Goal: Task Accomplishment & Management: Use online tool/utility

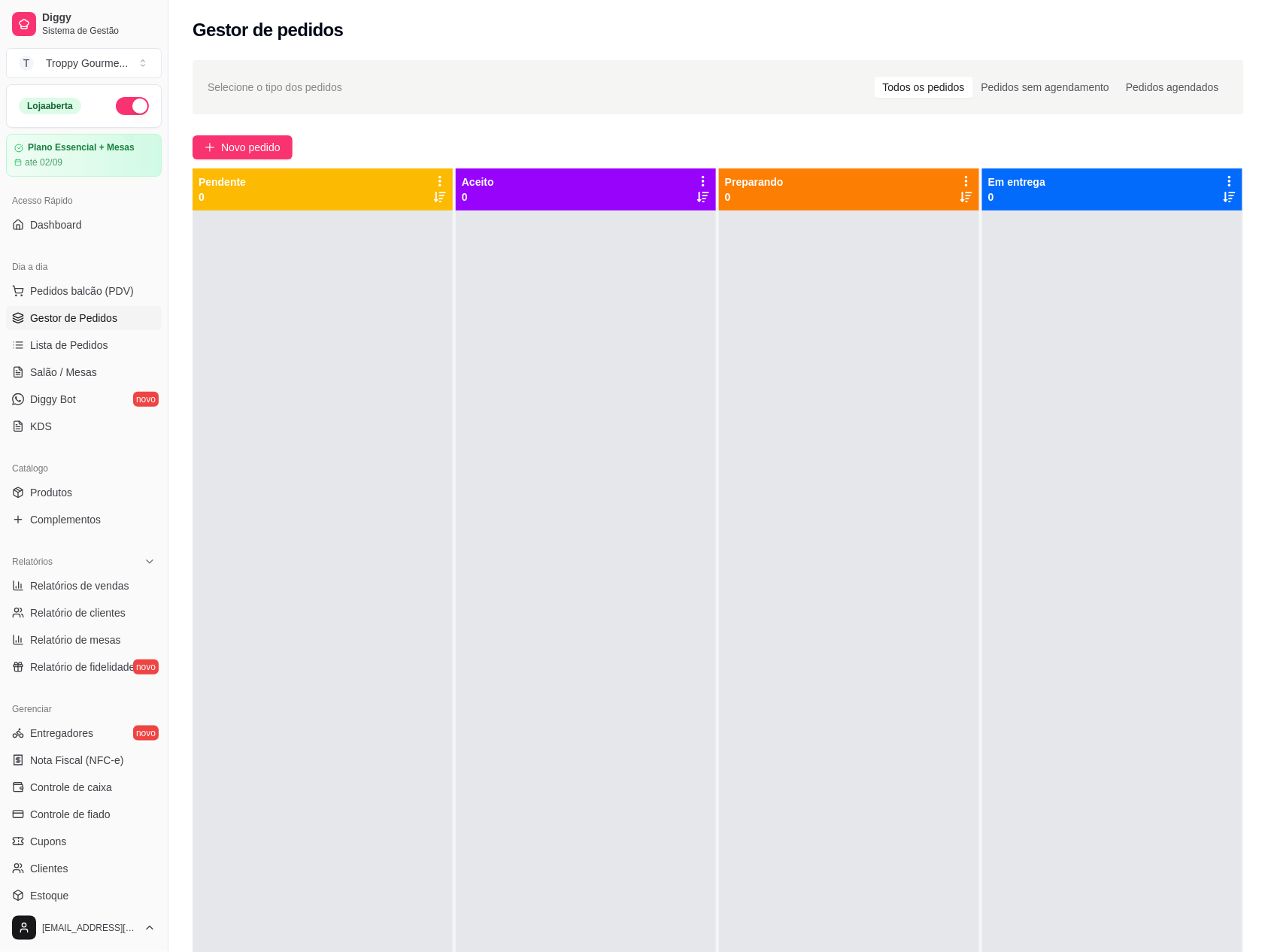
type button "on"
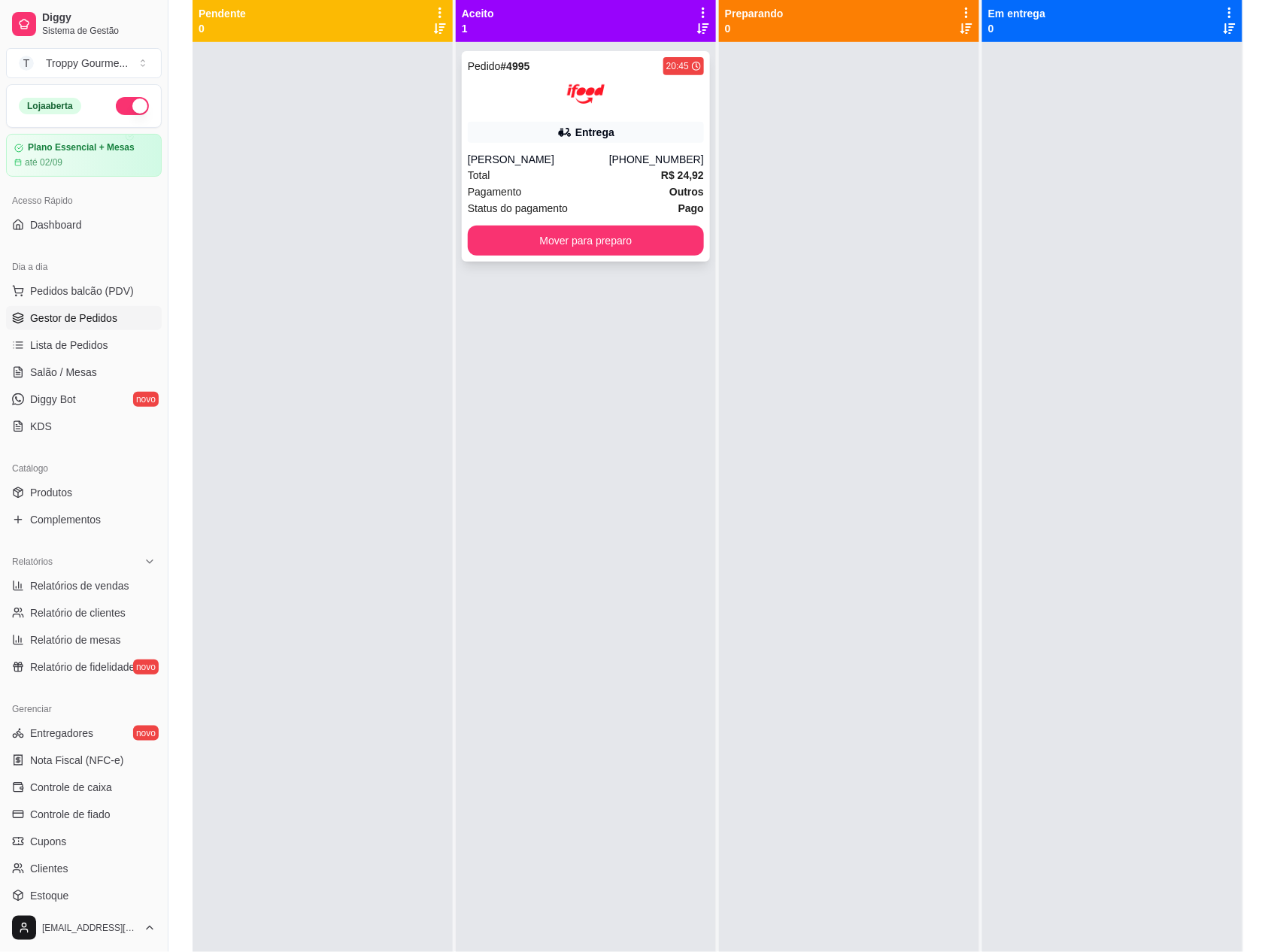
click at [659, 111] on div at bounding box center [586, 94] width 236 height 37
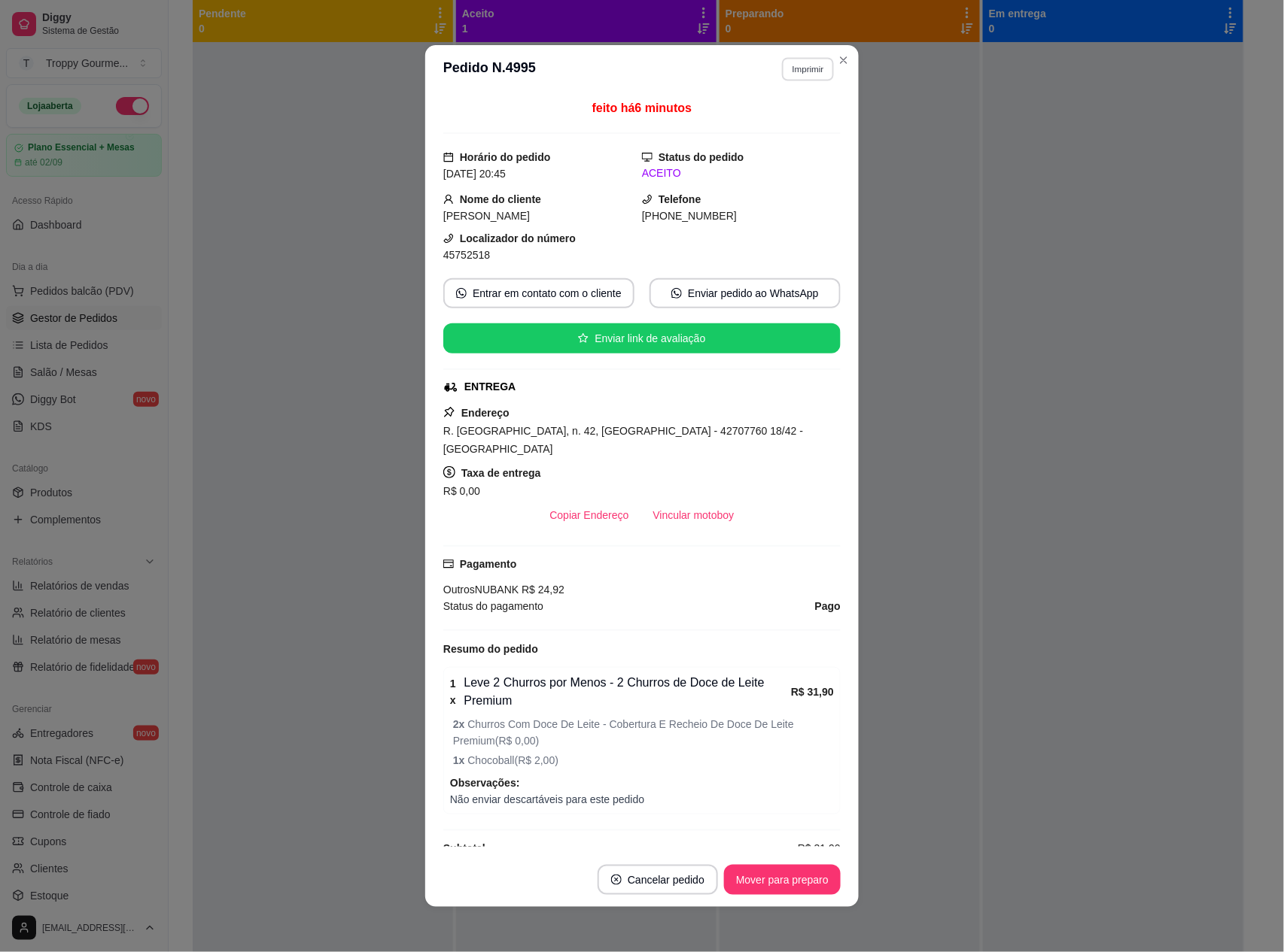
click at [797, 60] on button "Imprimir" at bounding box center [807, 68] width 52 height 23
click at [794, 118] on button "IMPRESSORA" at bounding box center [774, 122] width 109 height 24
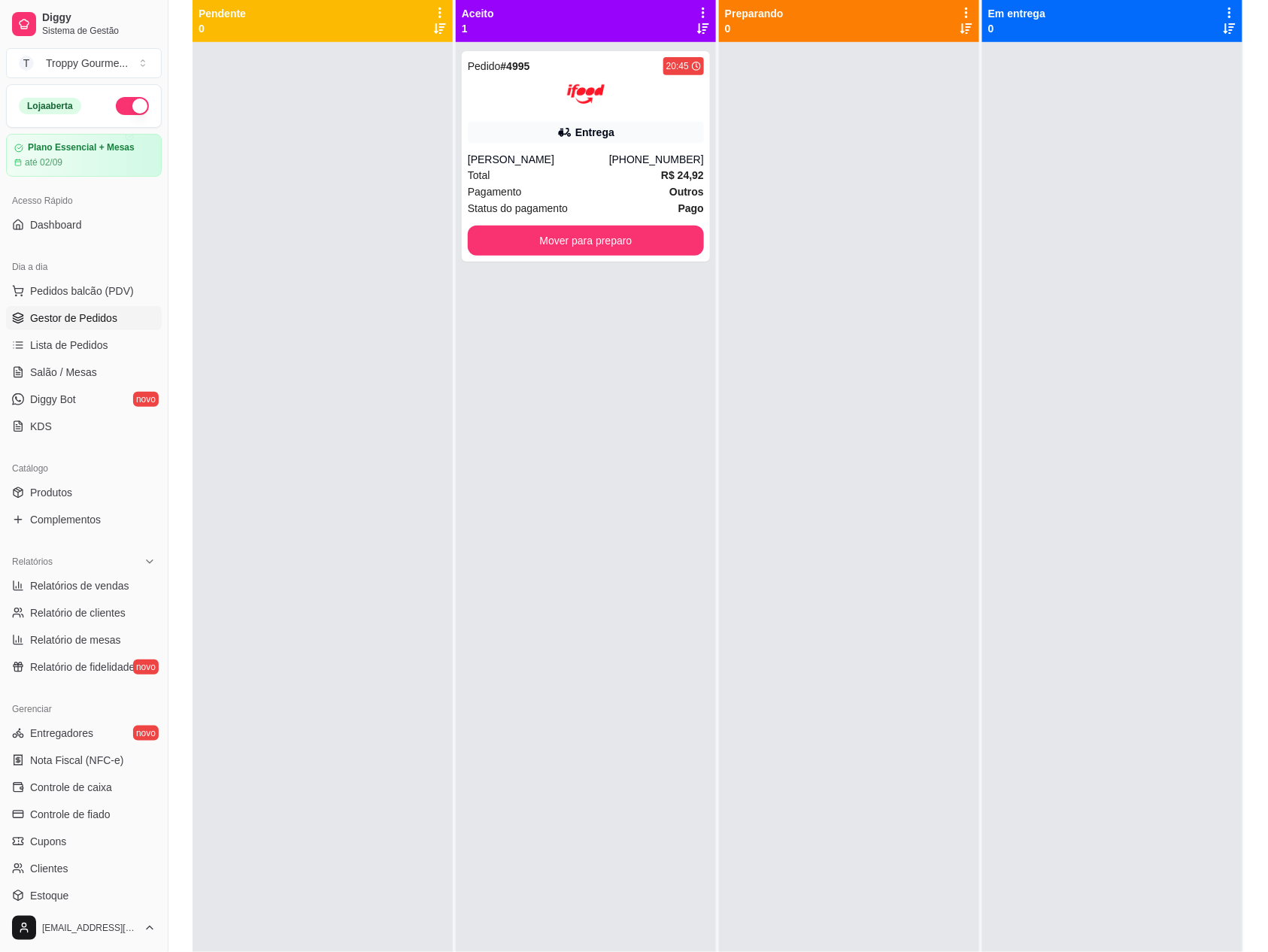
scroll to position [130, 0]
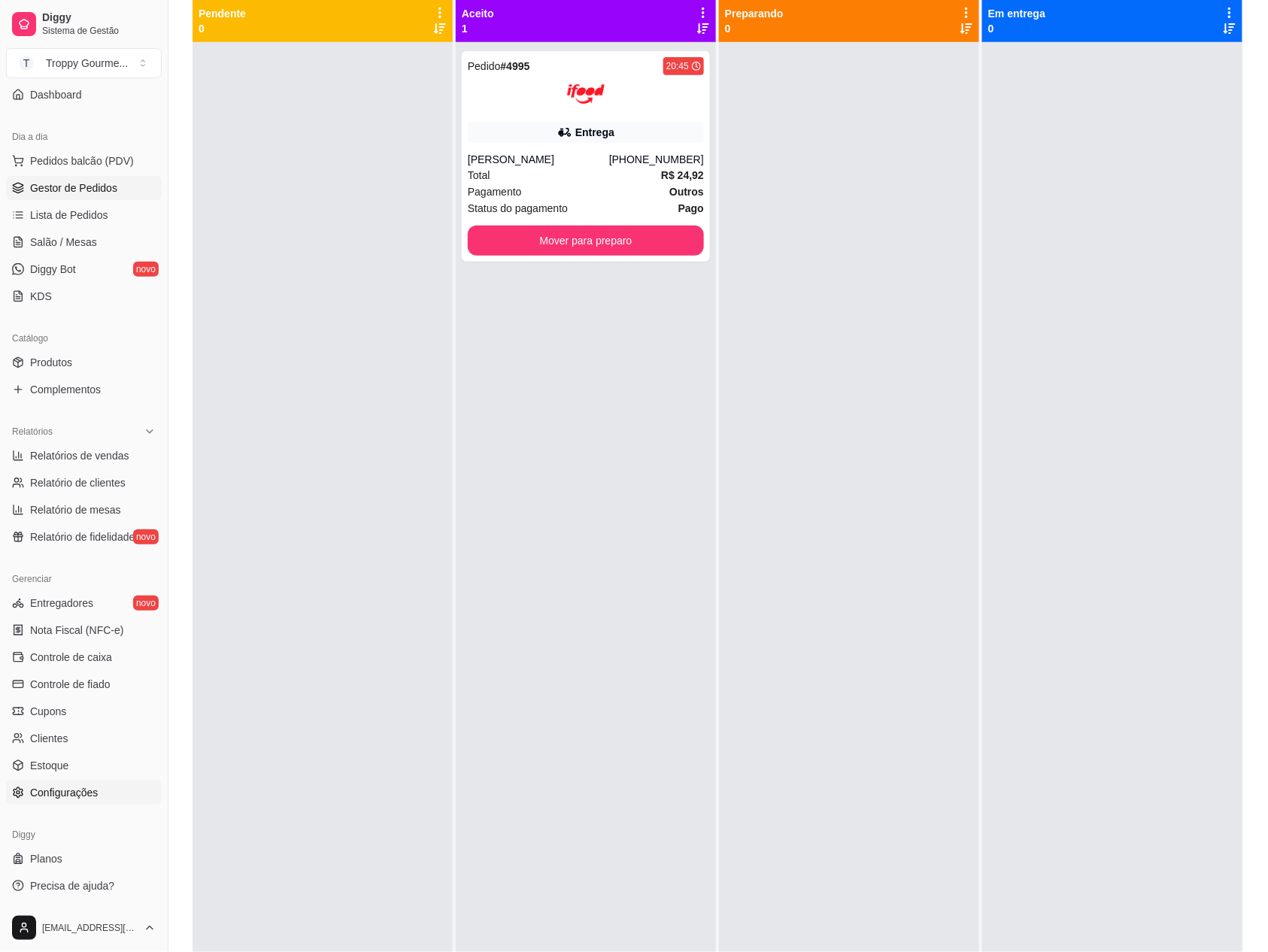
click at [81, 786] on span "Configurações" at bounding box center [64, 792] width 68 height 15
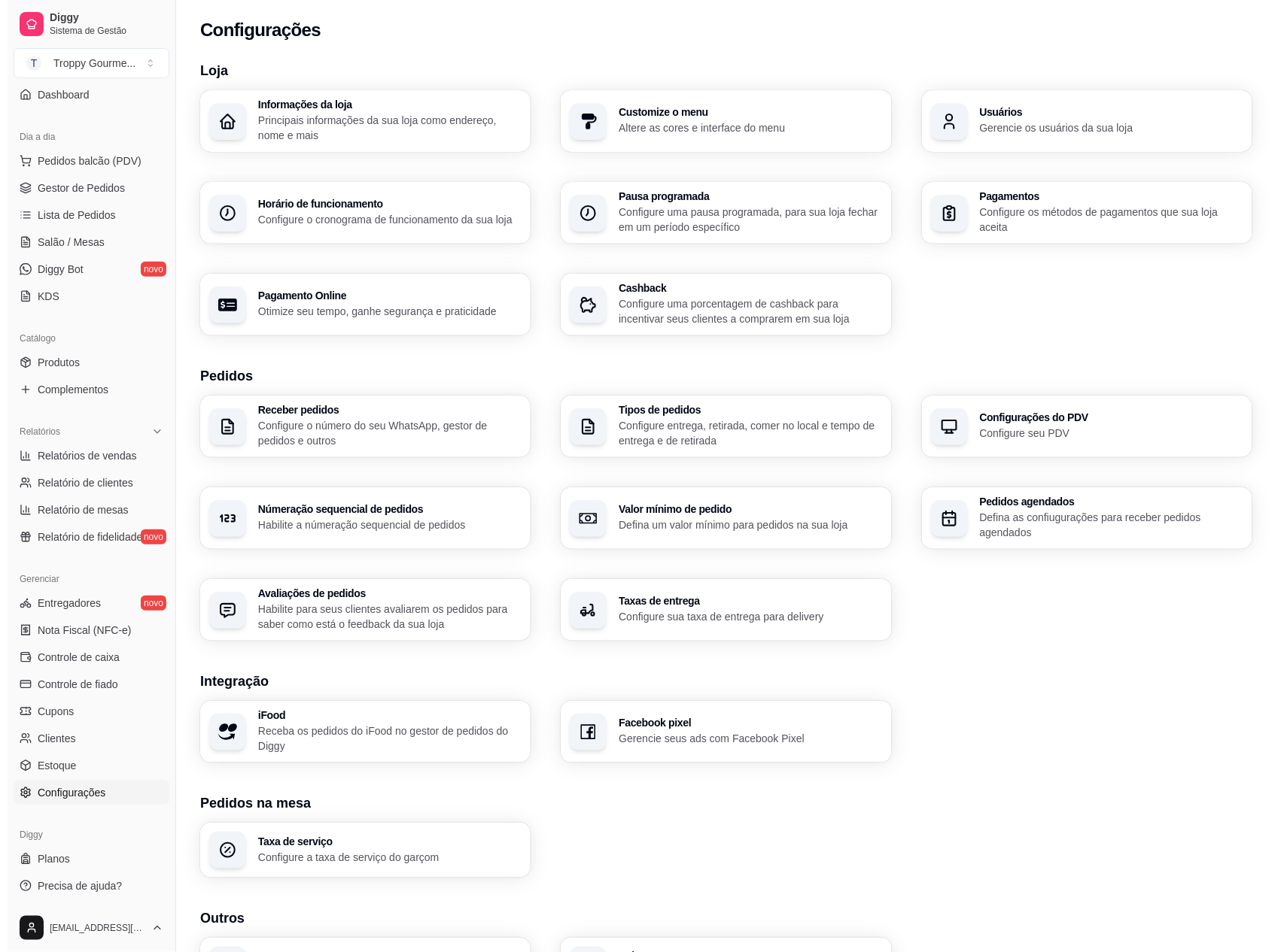
scroll to position [101, 0]
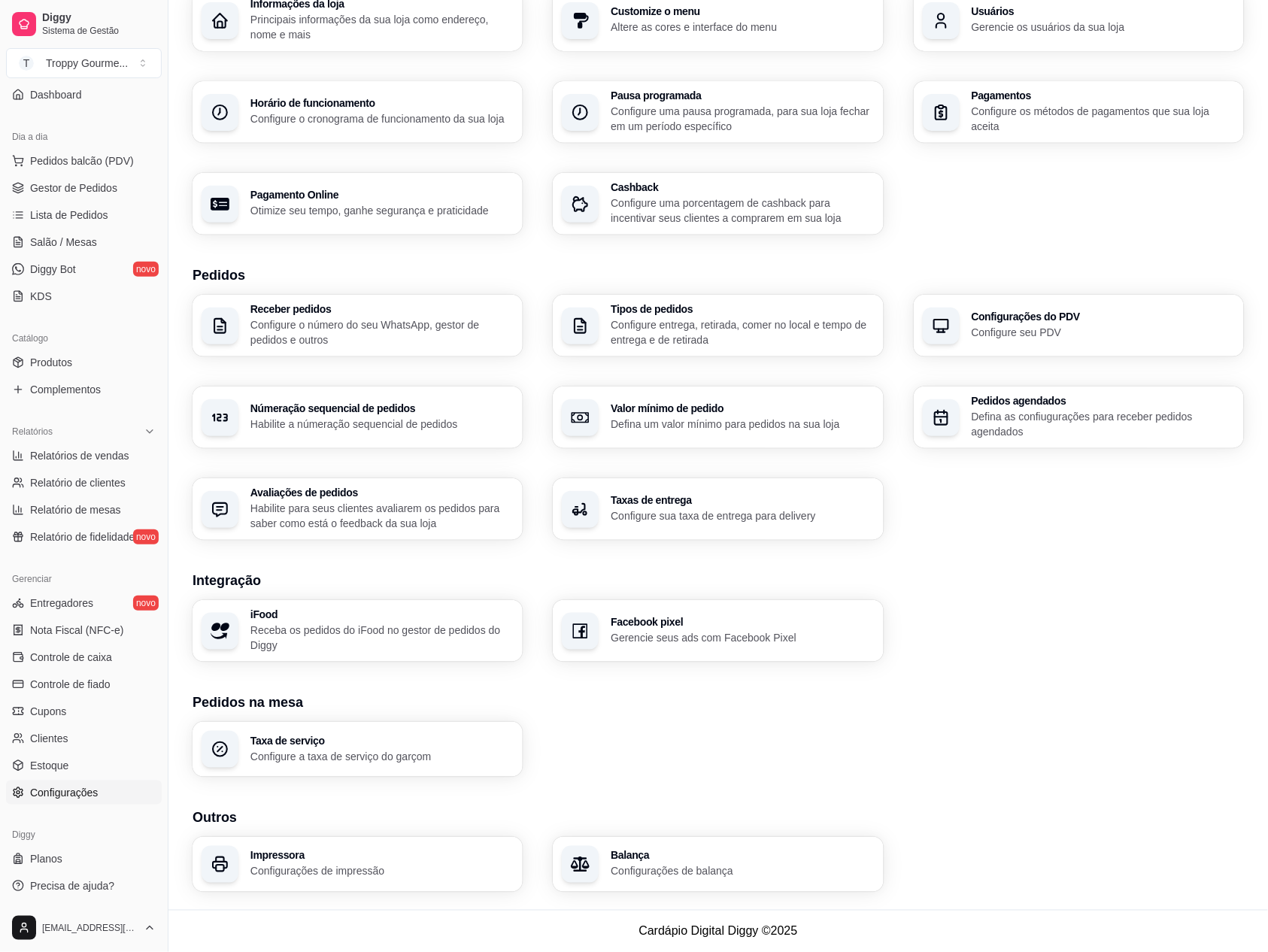
click at [319, 865] on p "Configurações de impressão" at bounding box center [381, 872] width 263 height 15
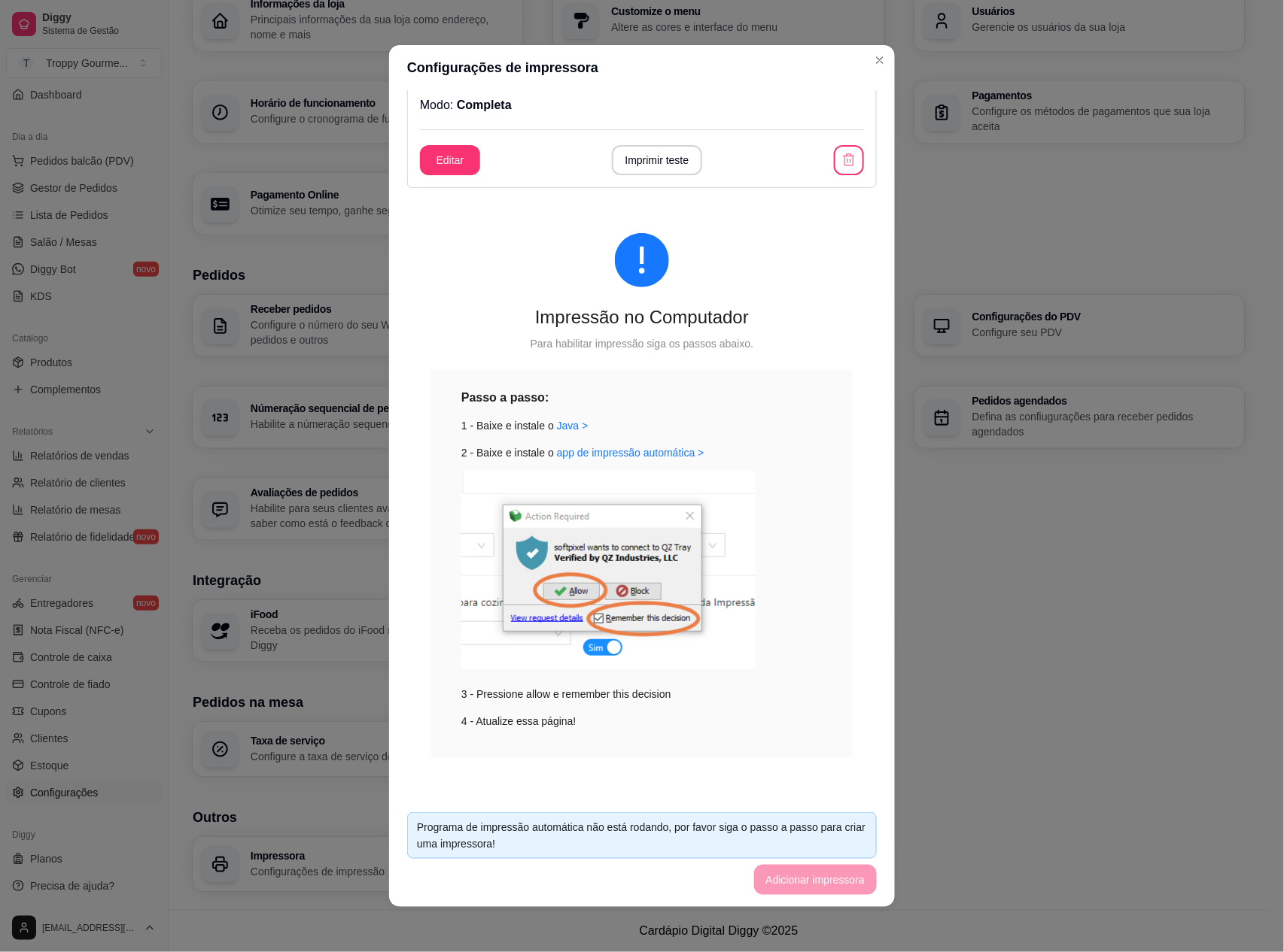
scroll to position [200, 0]
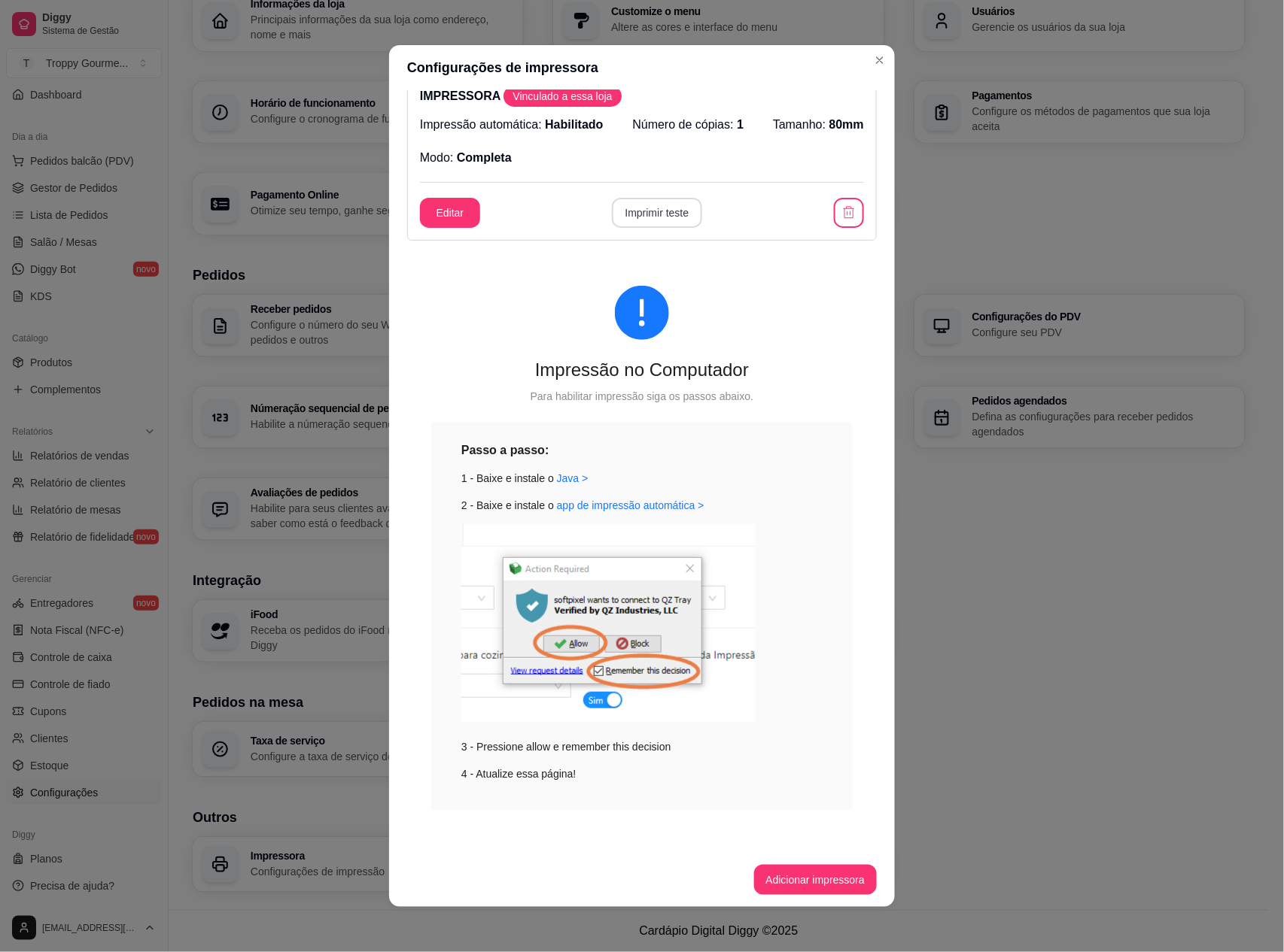
click at [666, 208] on button "Imprimir teste" at bounding box center [658, 213] width 91 height 30
click at [829, 122] on span "80mm" at bounding box center [847, 125] width 35 height 13
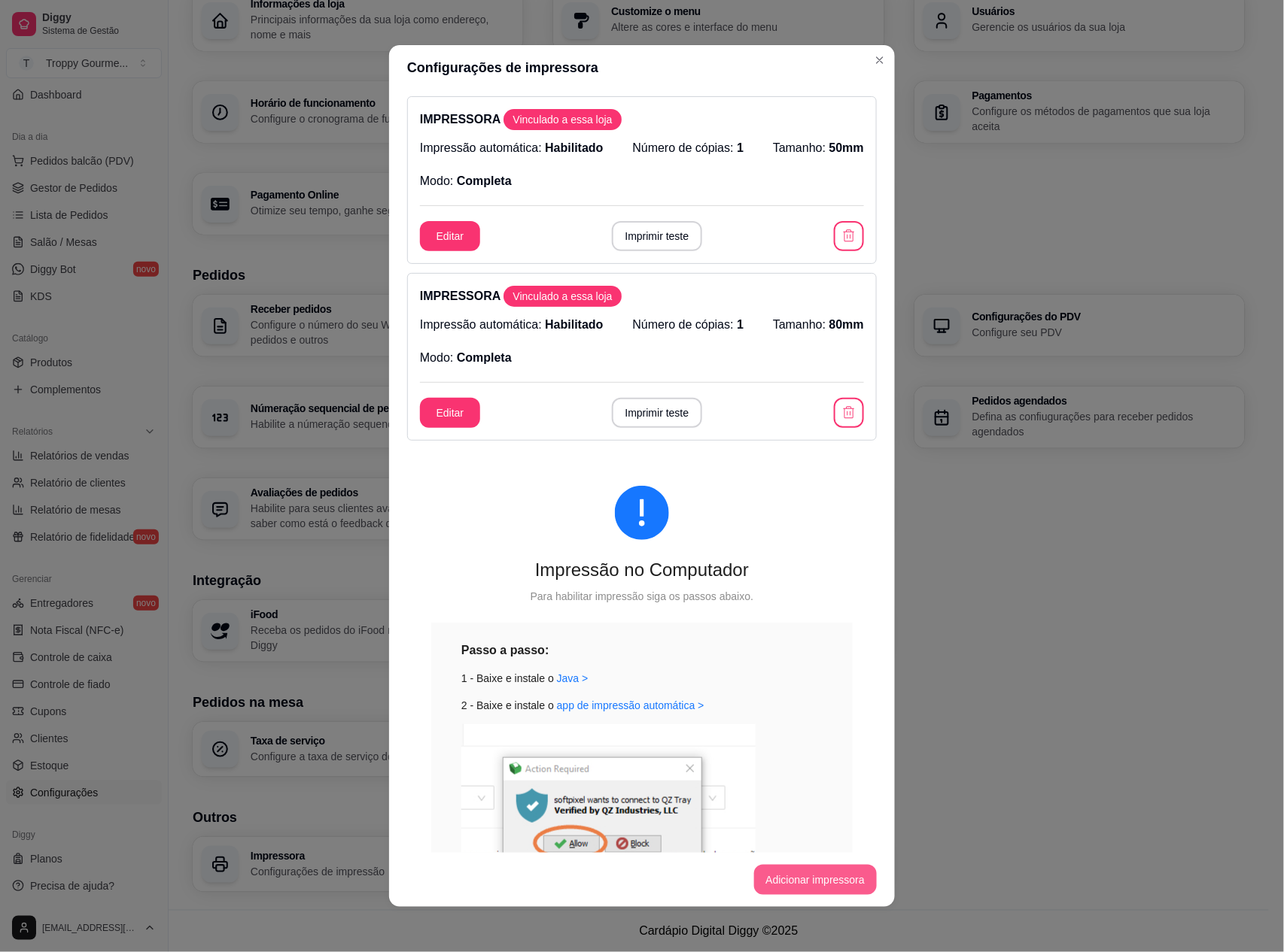
click at [831, 874] on button "Adicionar impressora" at bounding box center [815, 880] width 123 height 30
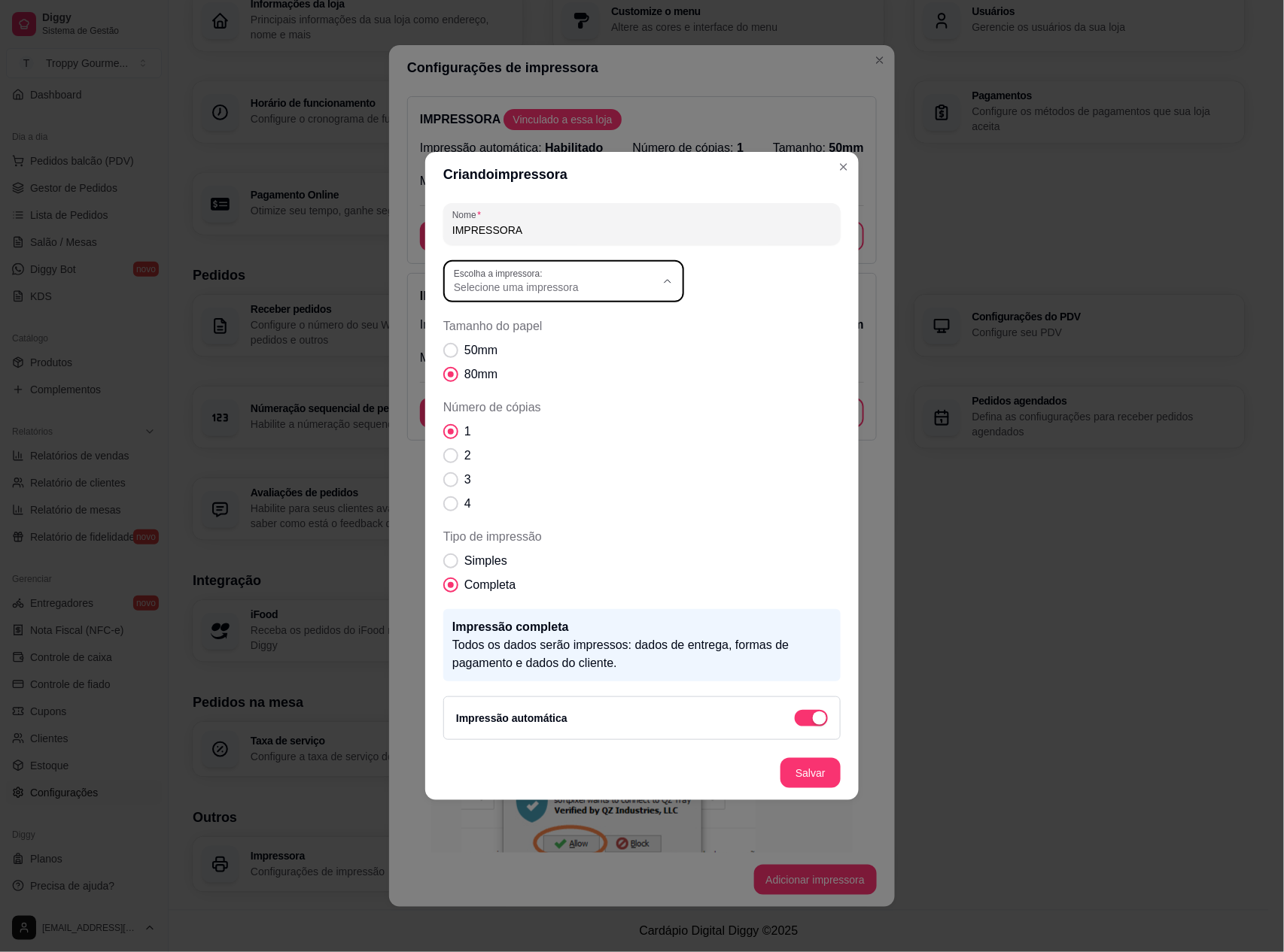
click at [602, 277] on div "Selecione uma impressora" at bounding box center [555, 281] width 202 height 27
click at [584, 325] on span "POS-58 [TECHNICAL_ID]" at bounding box center [556, 323] width 193 height 14
type input "POS-58 [TECHNICAL_ID]"
select select "POS-58 [TECHNICAL_ID]"
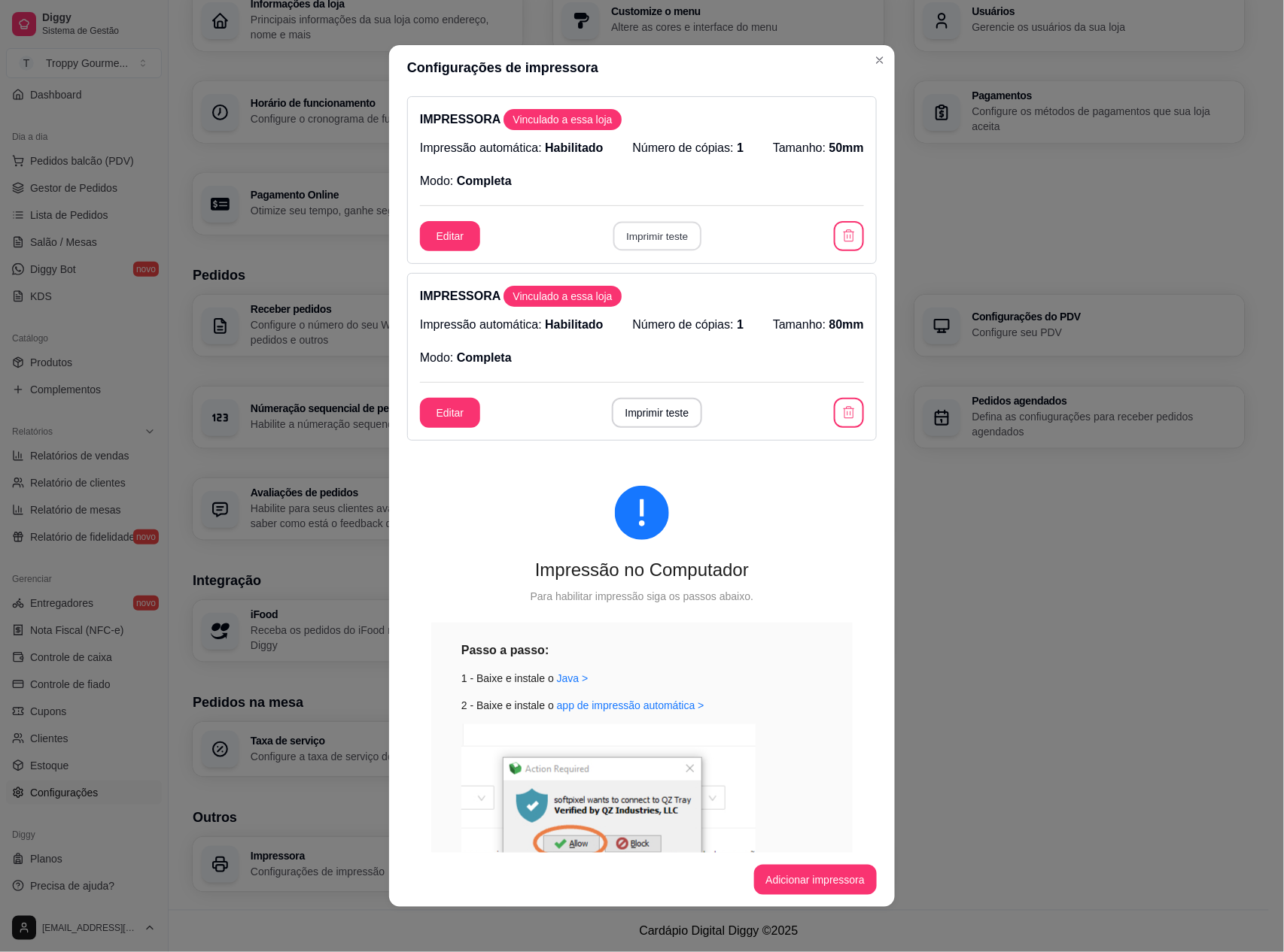
click at [667, 233] on button "Imprimir teste" at bounding box center [656, 236] width 88 height 29
click at [807, 877] on button "Adicionar impressora" at bounding box center [815, 880] width 123 height 30
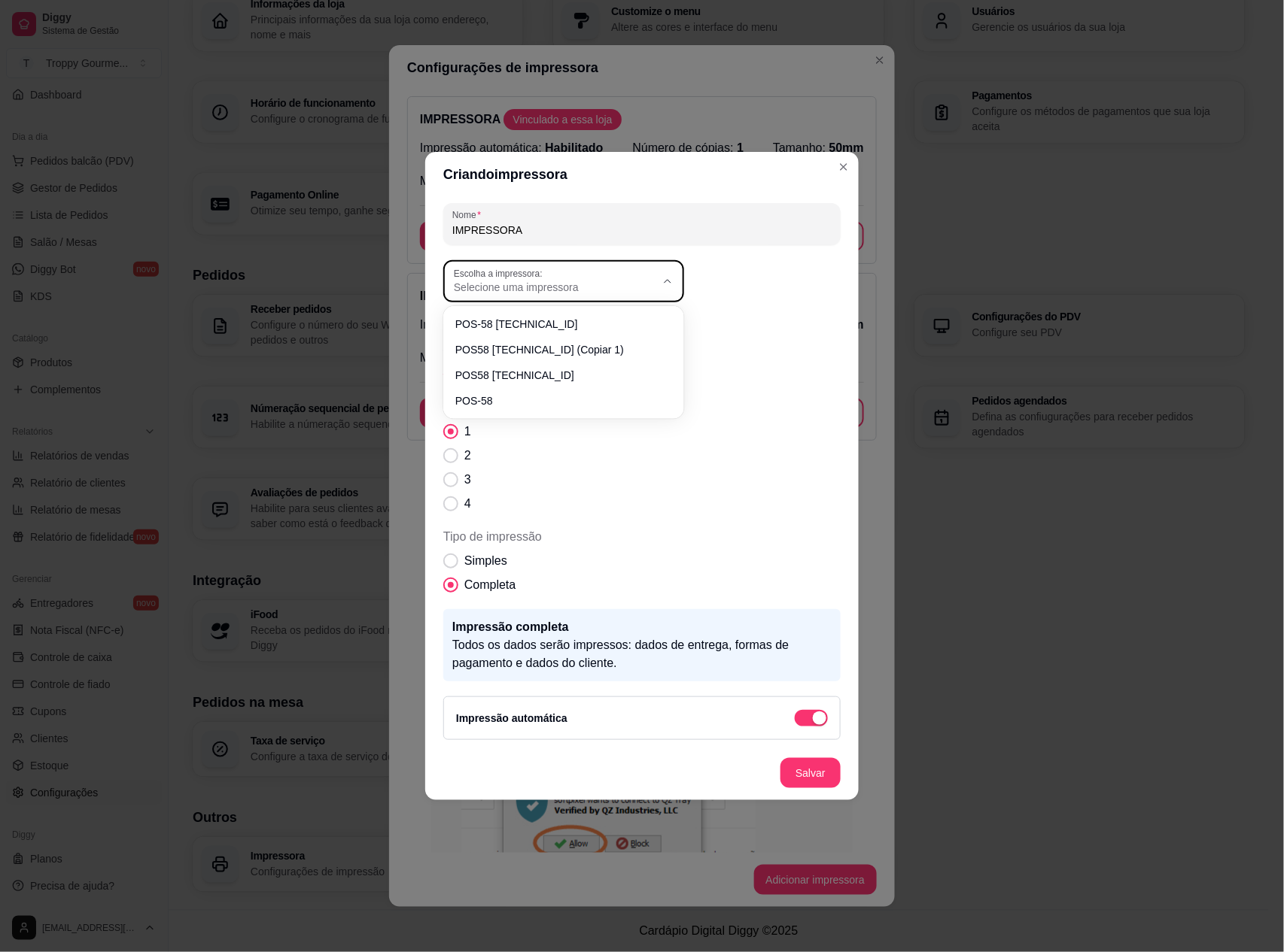
click at [587, 281] on span "Selecione uma impressora" at bounding box center [555, 287] width 202 height 15
click at [485, 399] on span "POS-58" at bounding box center [556, 397] width 193 height 14
type input "POS-58"
select select "POS-58"
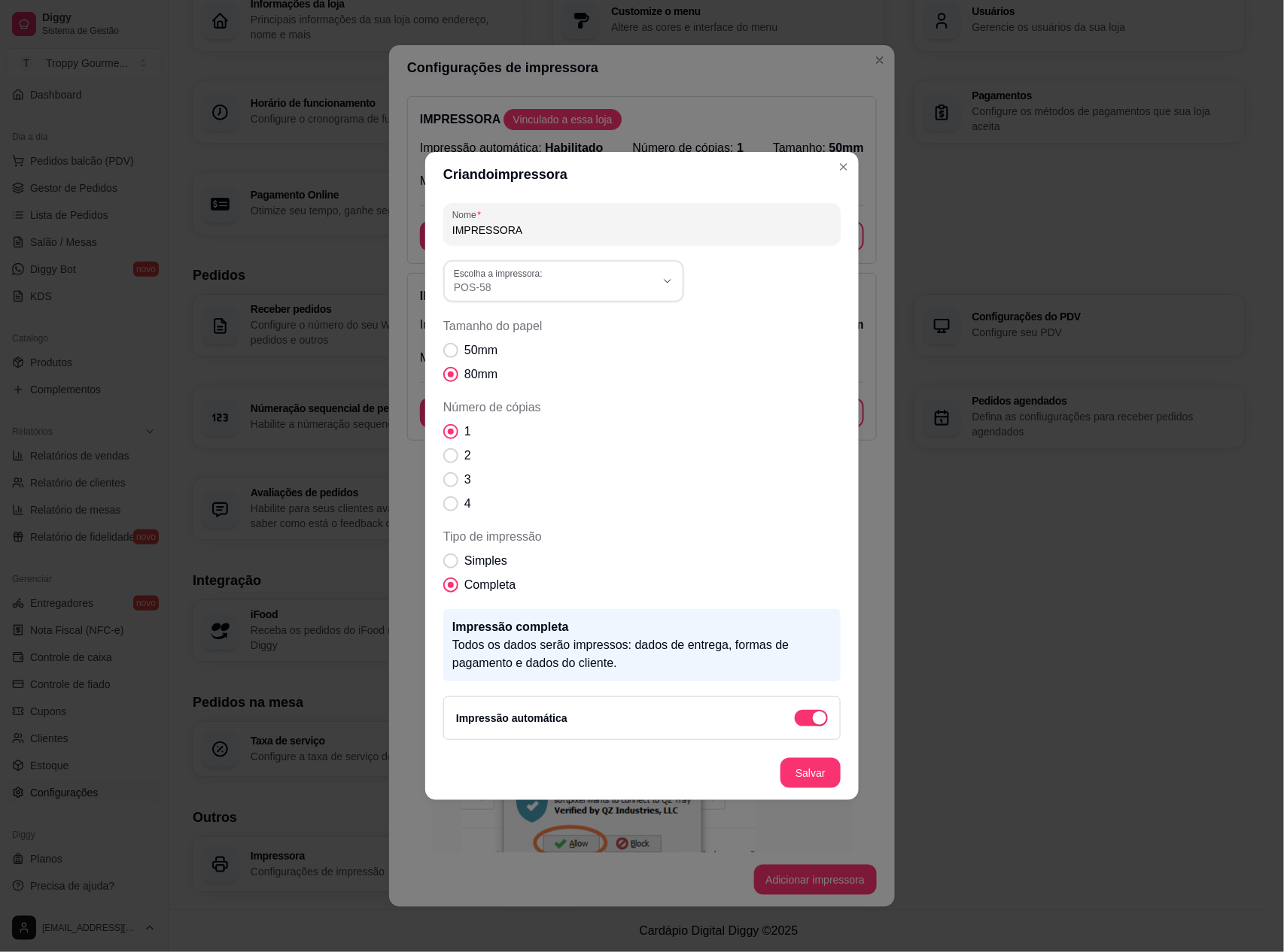
scroll to position [14, 0]
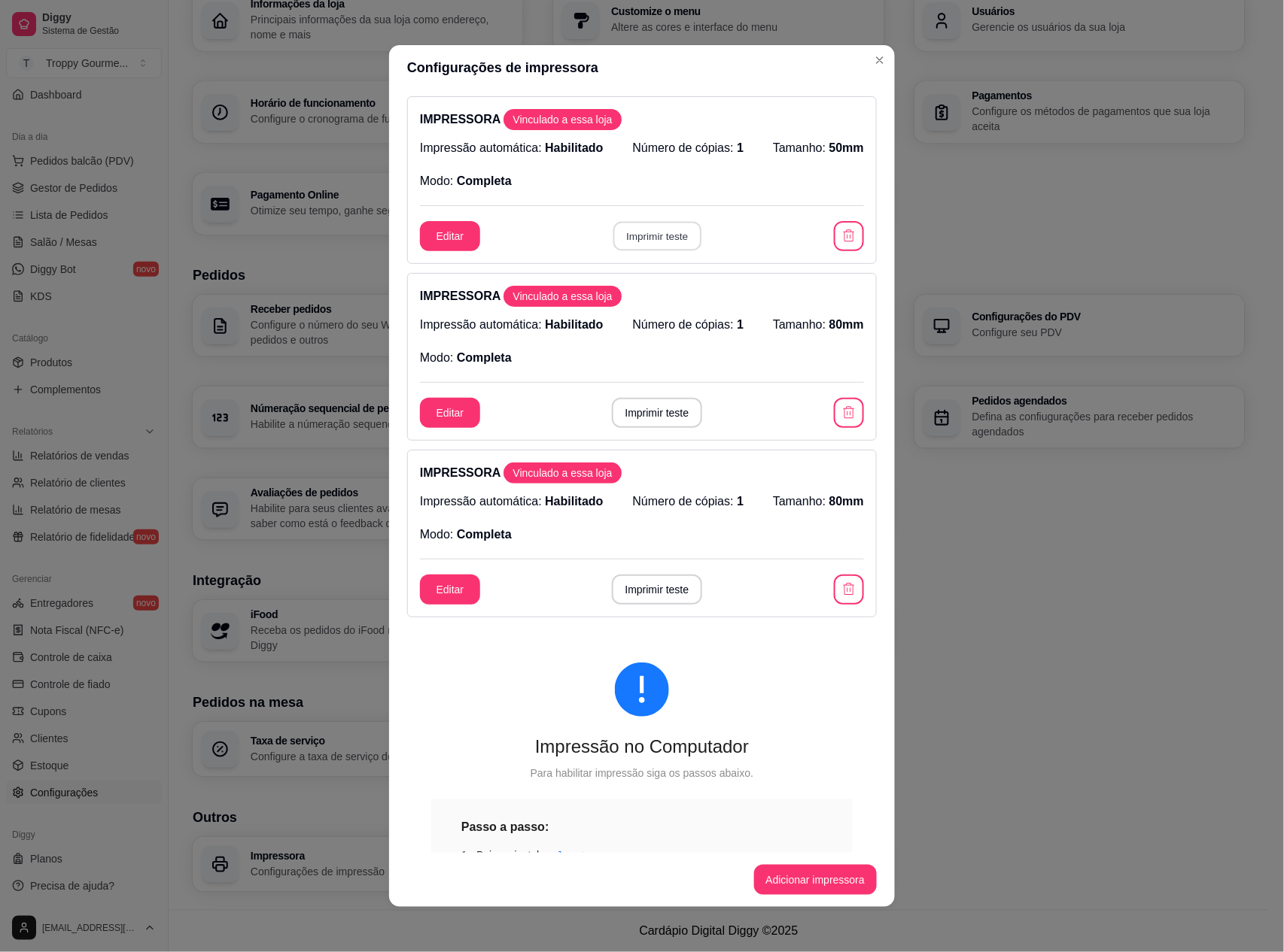
click at [667, 238] on button "Imprimir teste" at bounding box center [656, 236] width 88 height 29
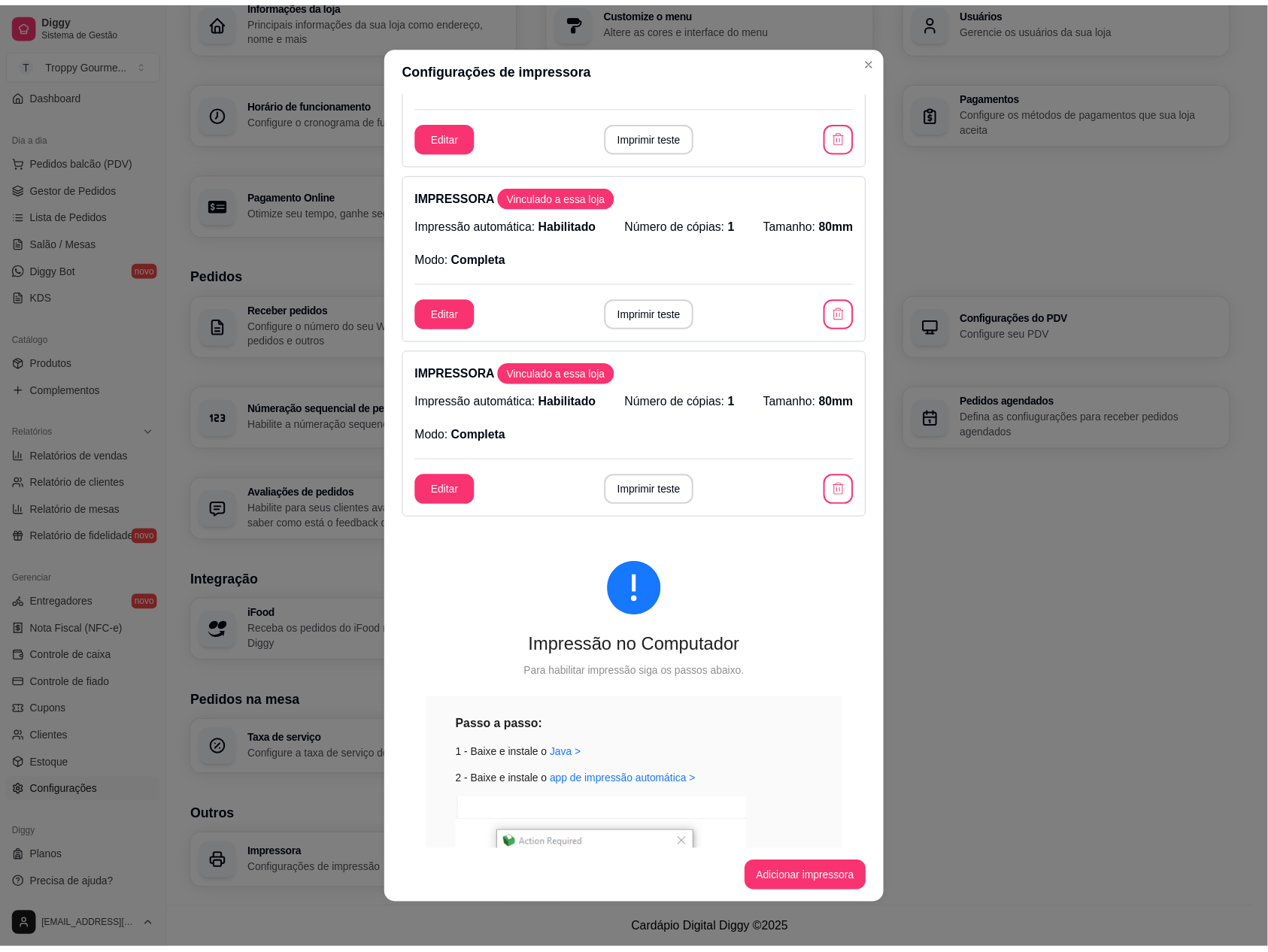
scroll to position [377, 0]
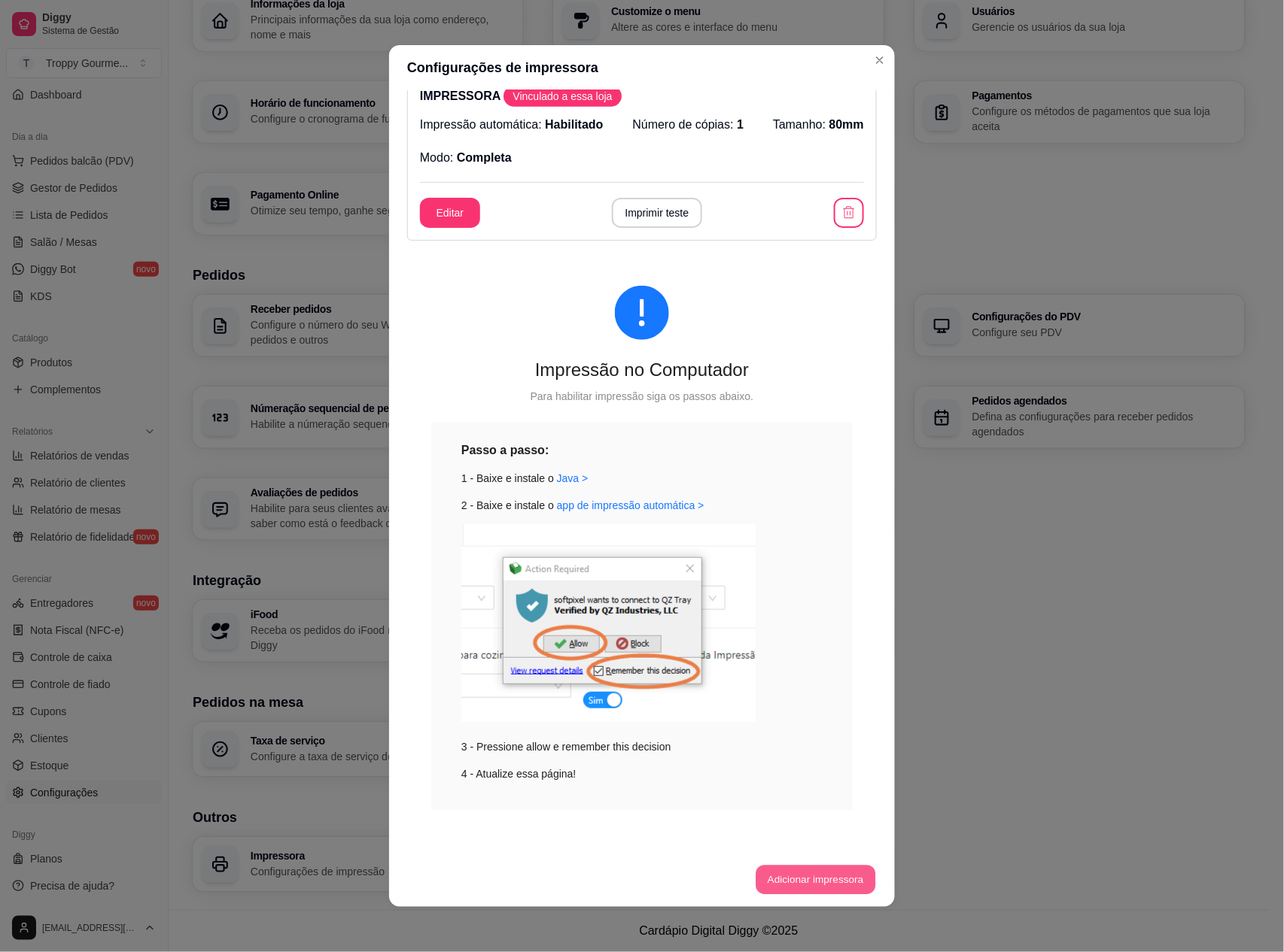
click at [813, 883] on button "Adicionar impressora" at bounding box center [815, 880] width 119 height 29
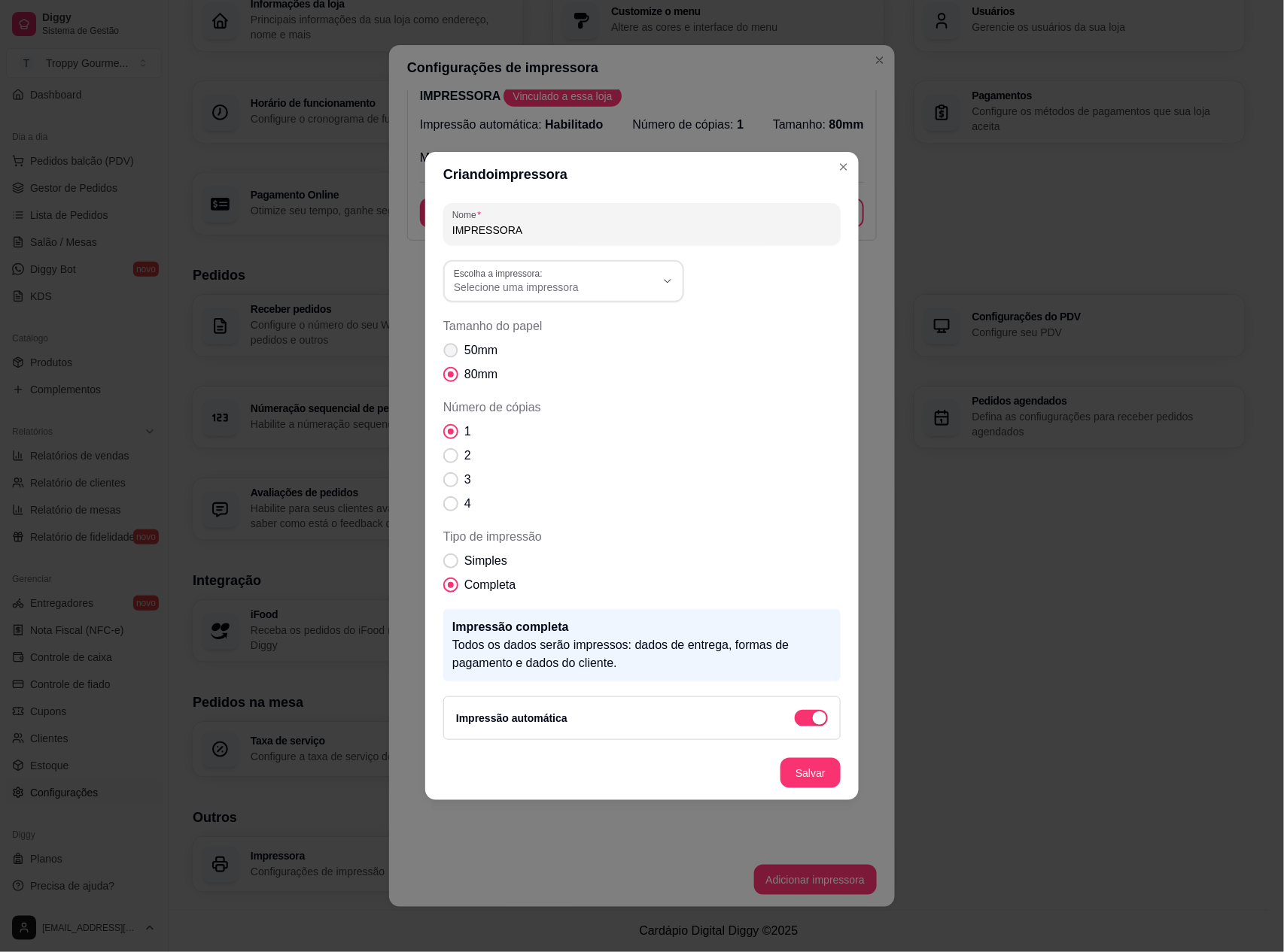
click at [445, 352] on span "Tamanho do papel" at bounding box center [451, 351] width 14 height 14
click at [445, 354] on input "50mm" at bounding box center [448, 358] width 10 height 10
radio input "true"
click at [646, 283] on span "Selecione uma impressora" at bounding box center [555, 287] width 202 height 15
click at [564, 353] on span "POS58 [TECHNICAL_ID] (Copiar 1)" at bounding box center [556, 348] width 193 height 14
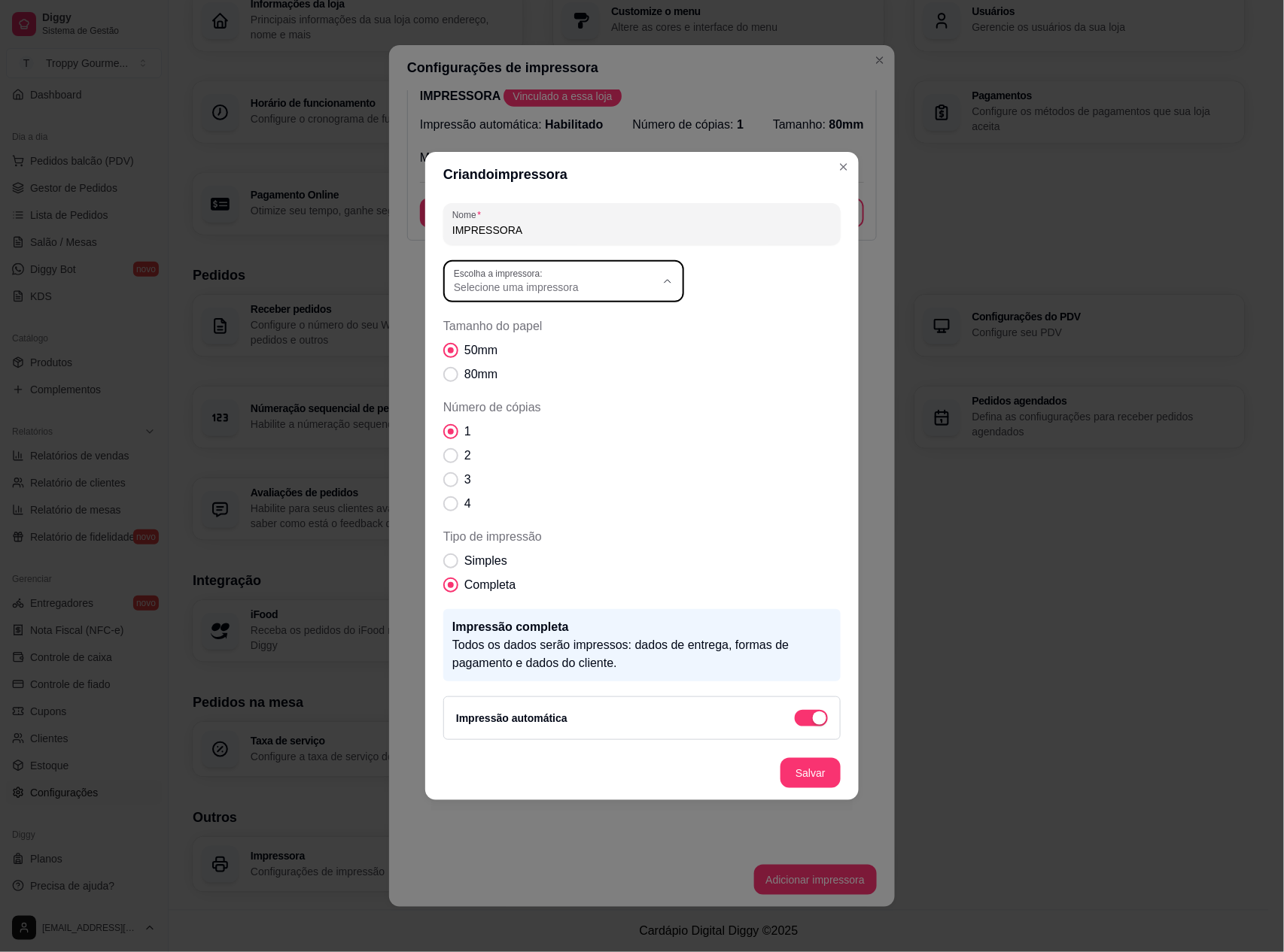
type input "POS58 [TECHNICAL_ID] (Copiar 1)"
select select "POS58 [TECHNICAL_ID] (Copiar 1)"
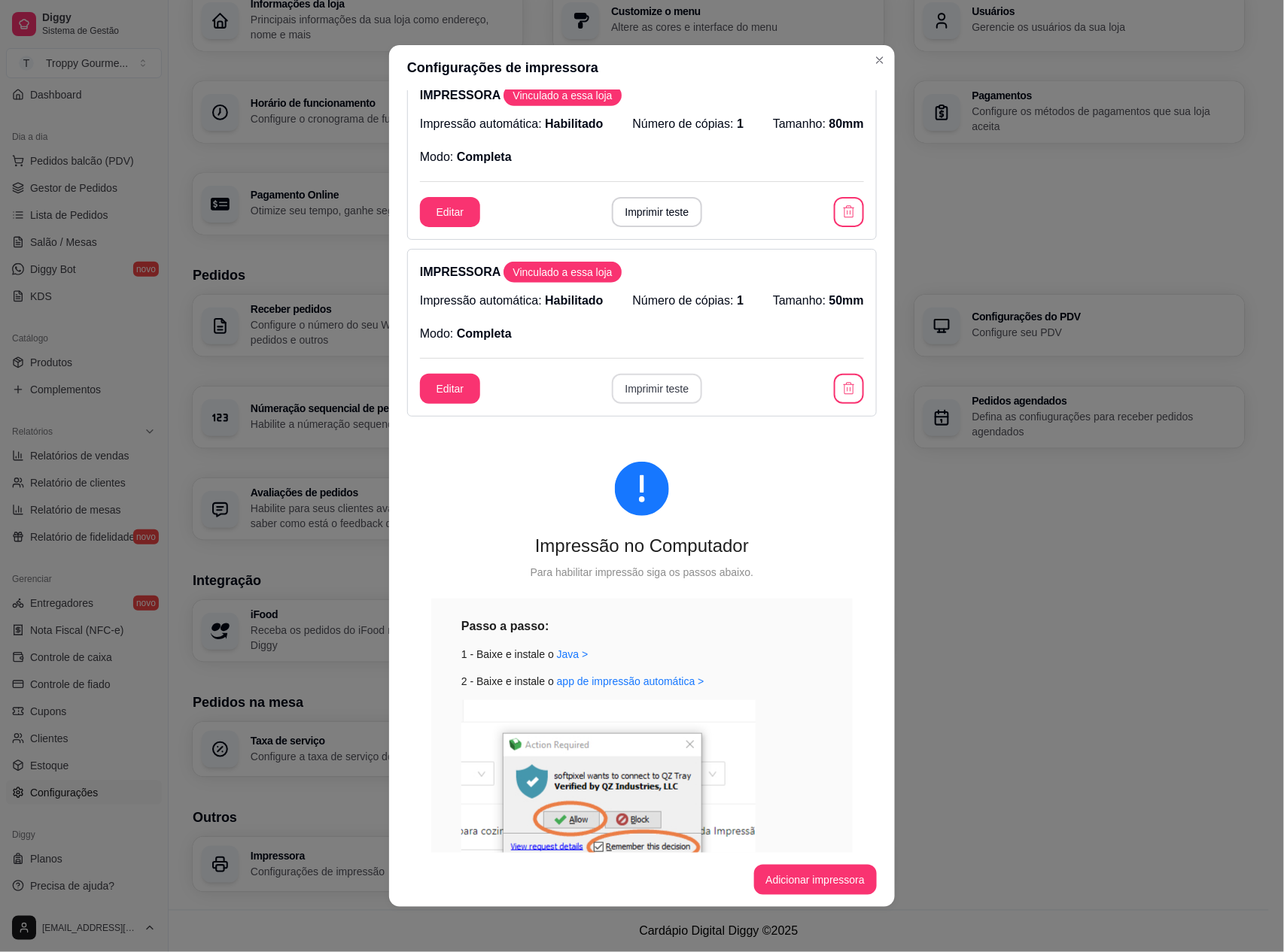
click at [666, 386] on button "Imprimir teste" at bounding box center [658, 389] width 91 height 30
